Goal: Navigation & Orientation: Find specific page/section

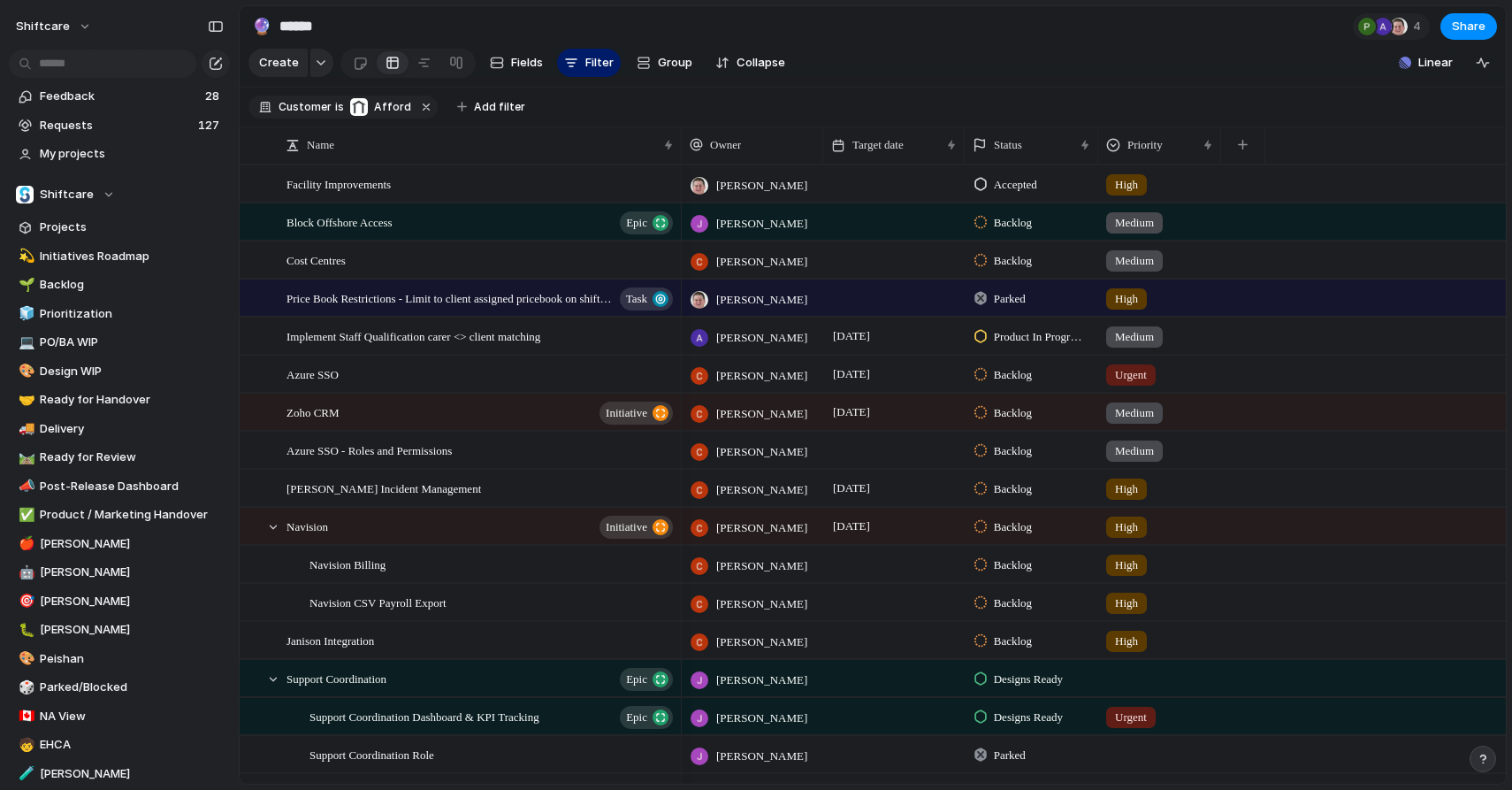
scroll to position [266, 0]
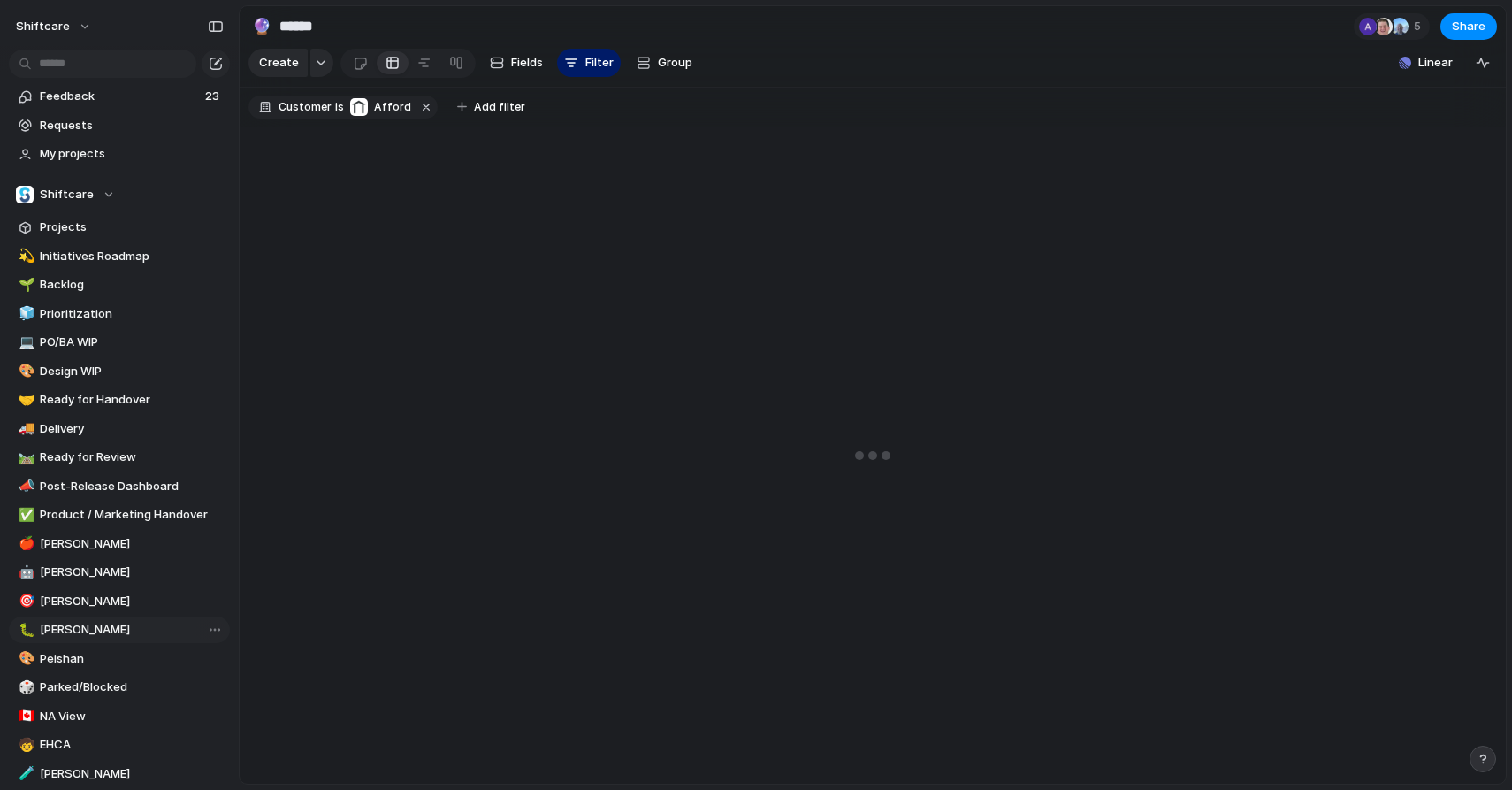
click at [55, 634] on span "[PERSON_NAME]" at bounding box center [132, 629] width 184 height 18
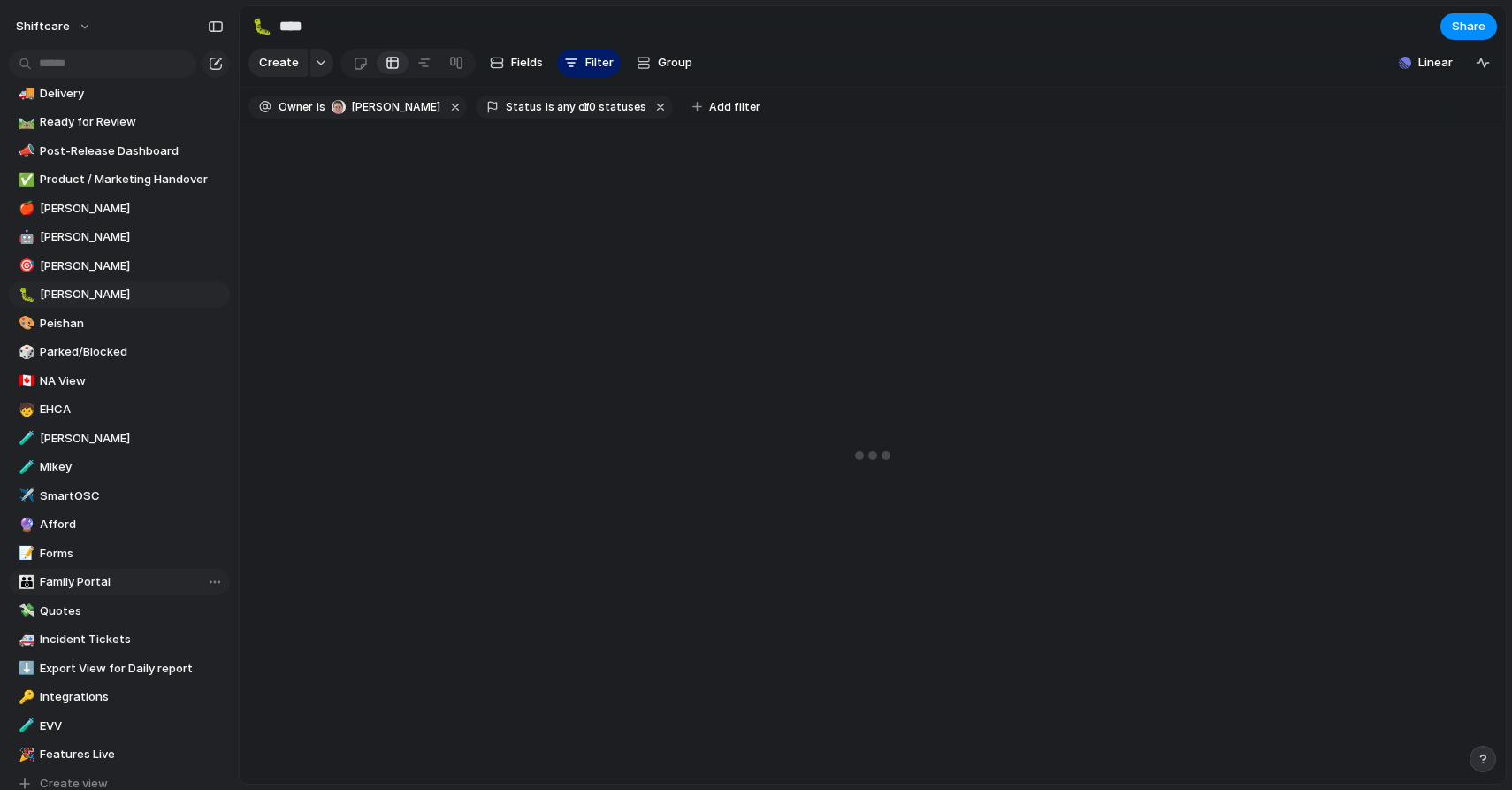
scroll to position [340, 0]
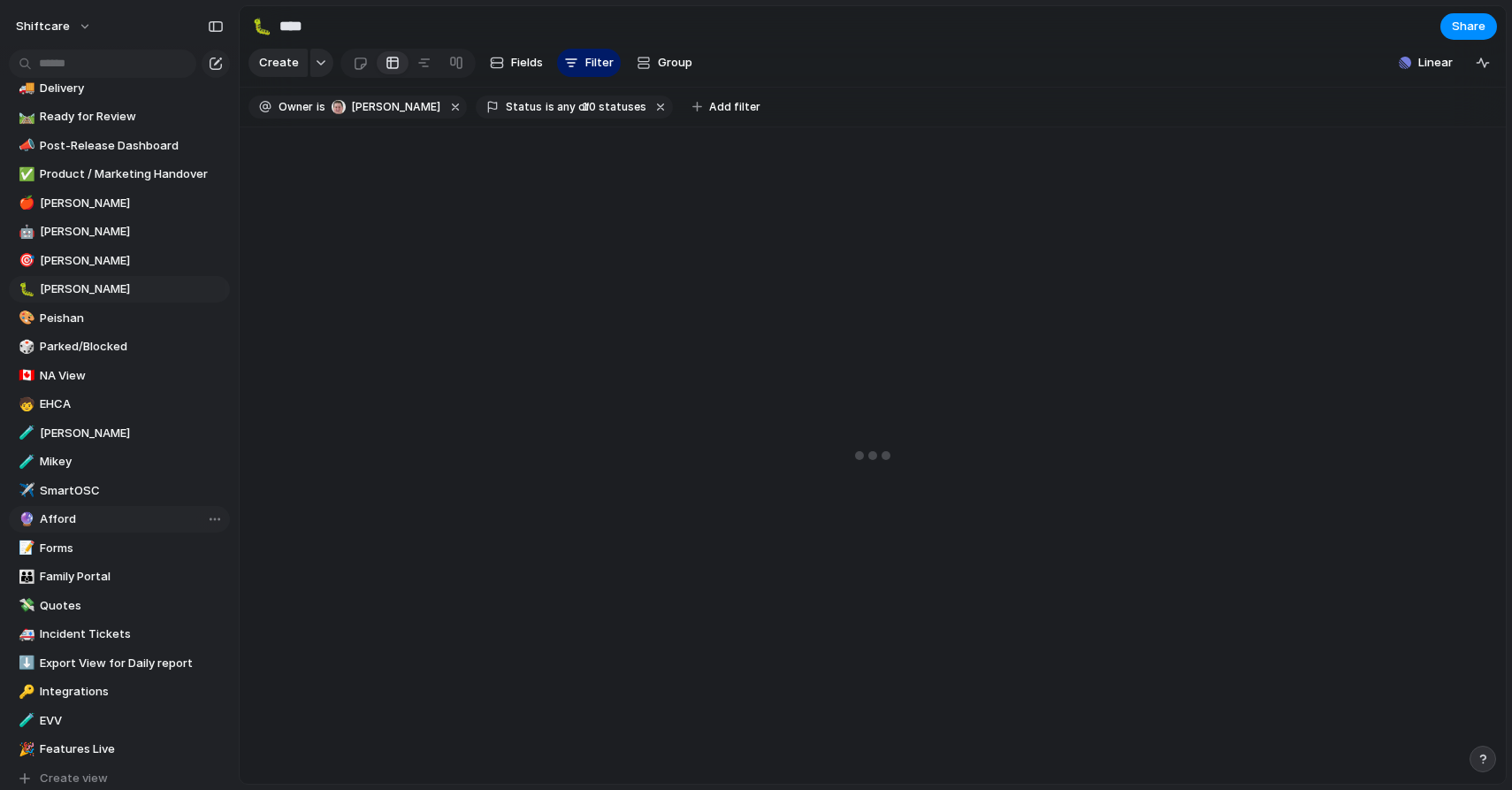
click at [66, 517] on span "Afford" at bounding box center [132, 519] width 184 height 18
click at [74, 493] on span "SmartOSC" at bounding box center [132, 491] width 184 height 18
click at [104, 373] on span "NA View" at bounding box center [132, 375] width 184 height 18
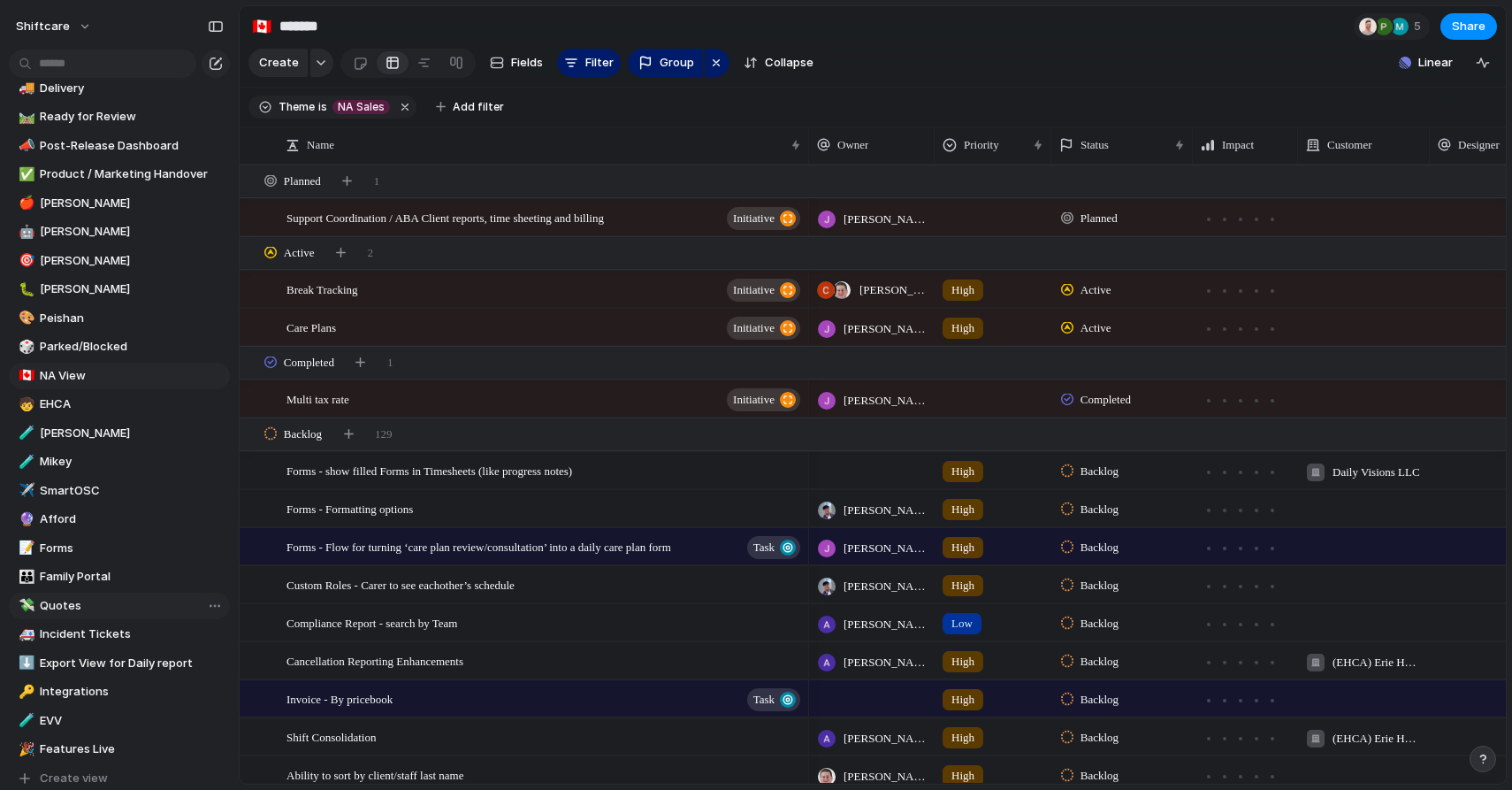
click at [89, 600] on span "Quotes" at bounding box center [132, 606] width 184 height 18
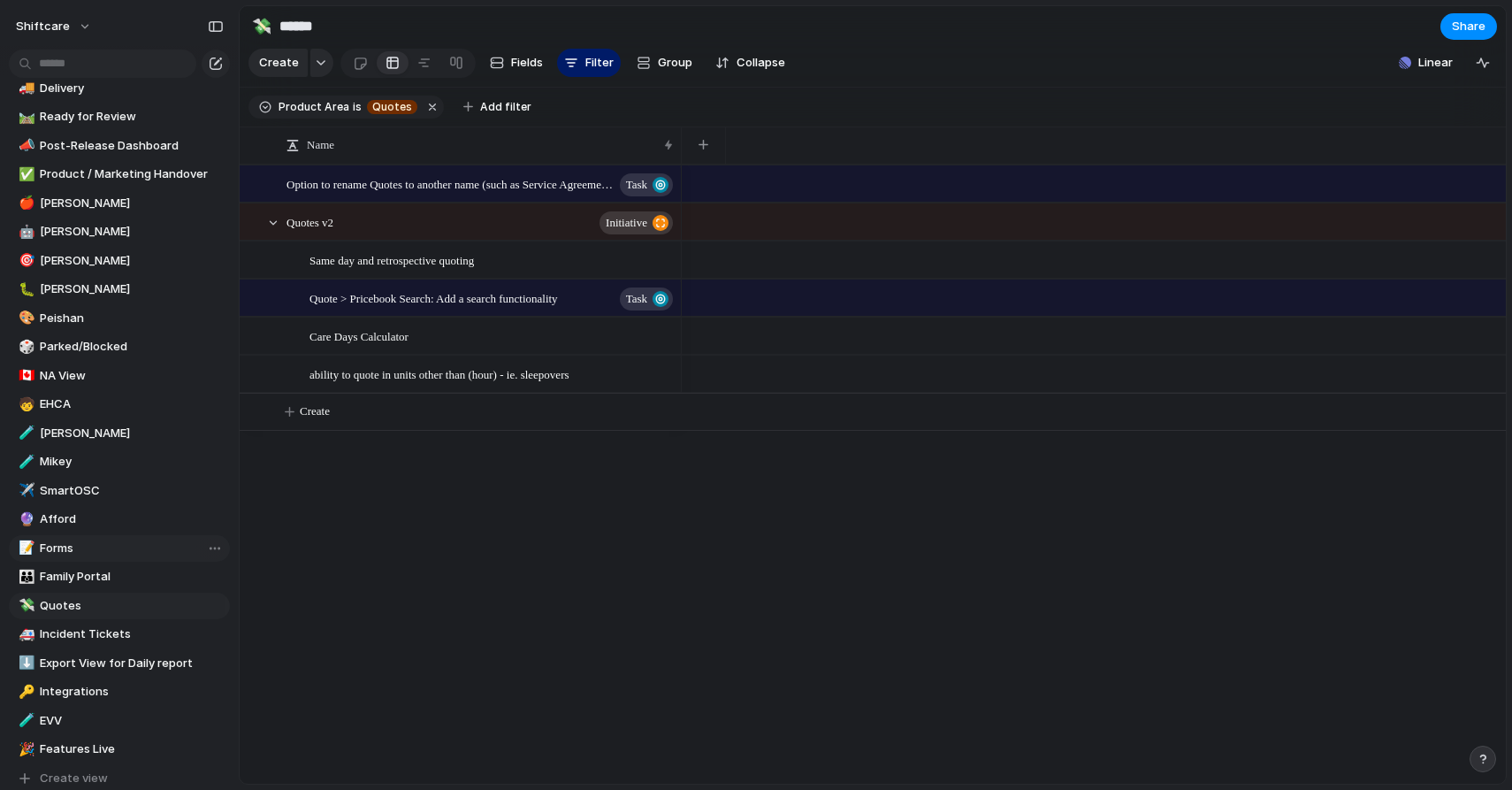
click at [93, 544] on span "Forms" at bounding box center [132, 548] width 184 height 18
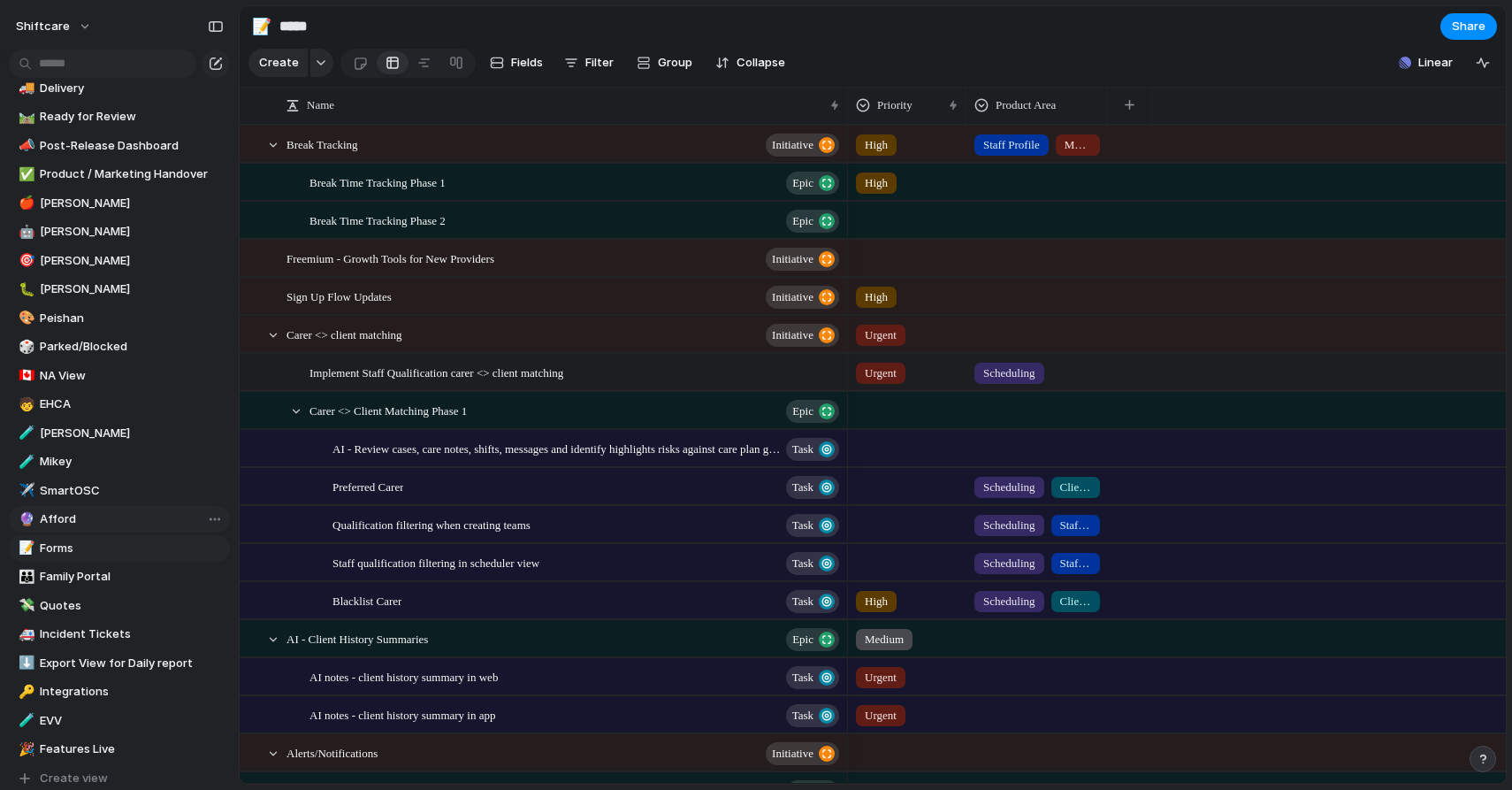
click at [95, 528] on span "Afford" at bounding box center [132, 519] width 184 height 18
type input "******"
